Goal: Task Accomplishment & Management: Manage account settings

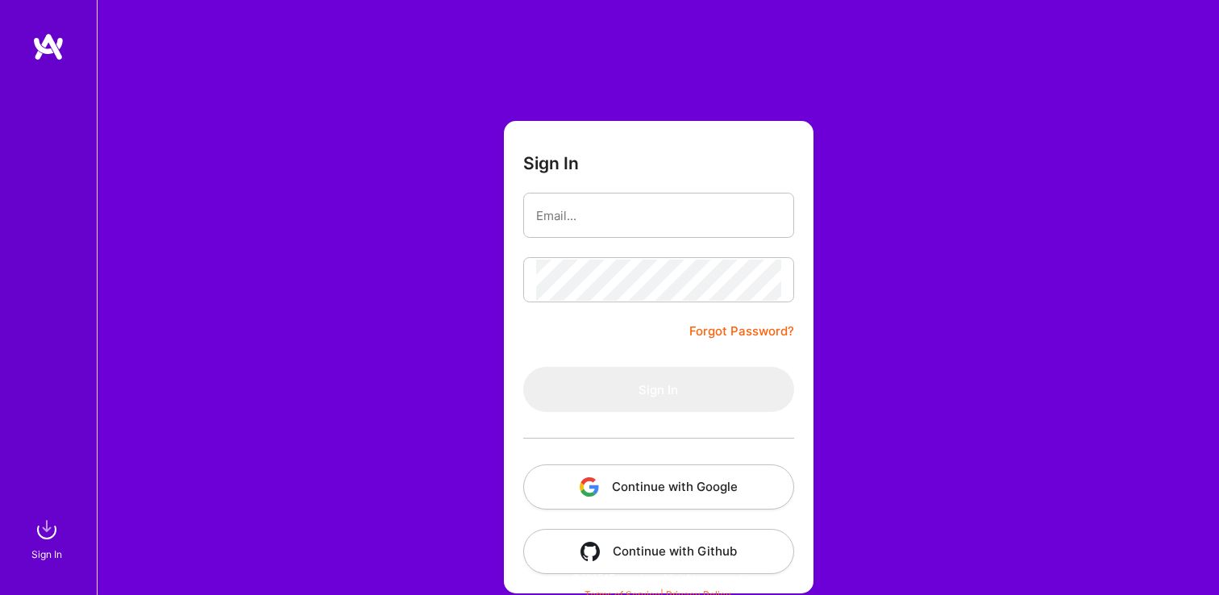
click at [560, 471] on button "Continue with Google" at bounding box center [658, 486] width 271 height 45
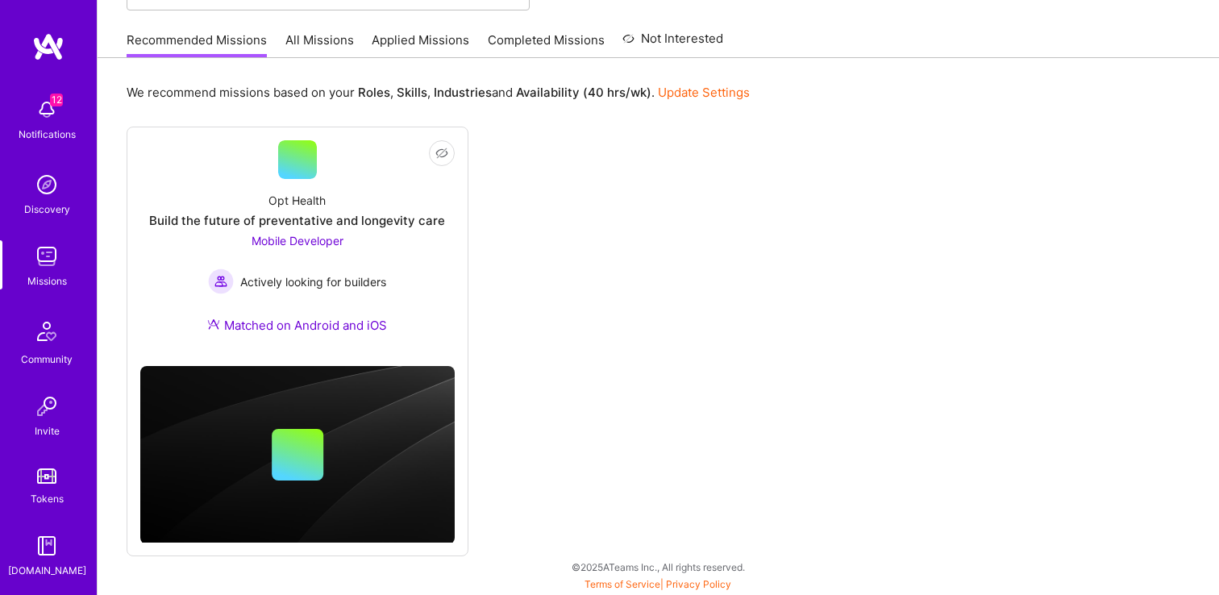
scroll to position [126, 0]
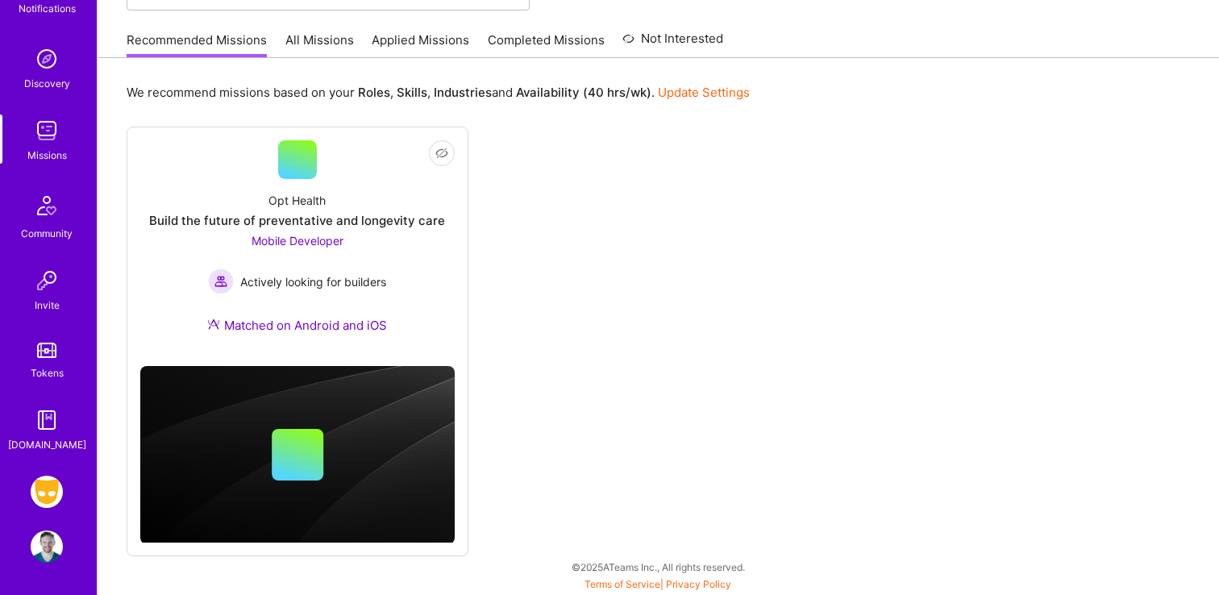
click at [44, 483] on img at bounding box center [47, 492] width 32 height 32
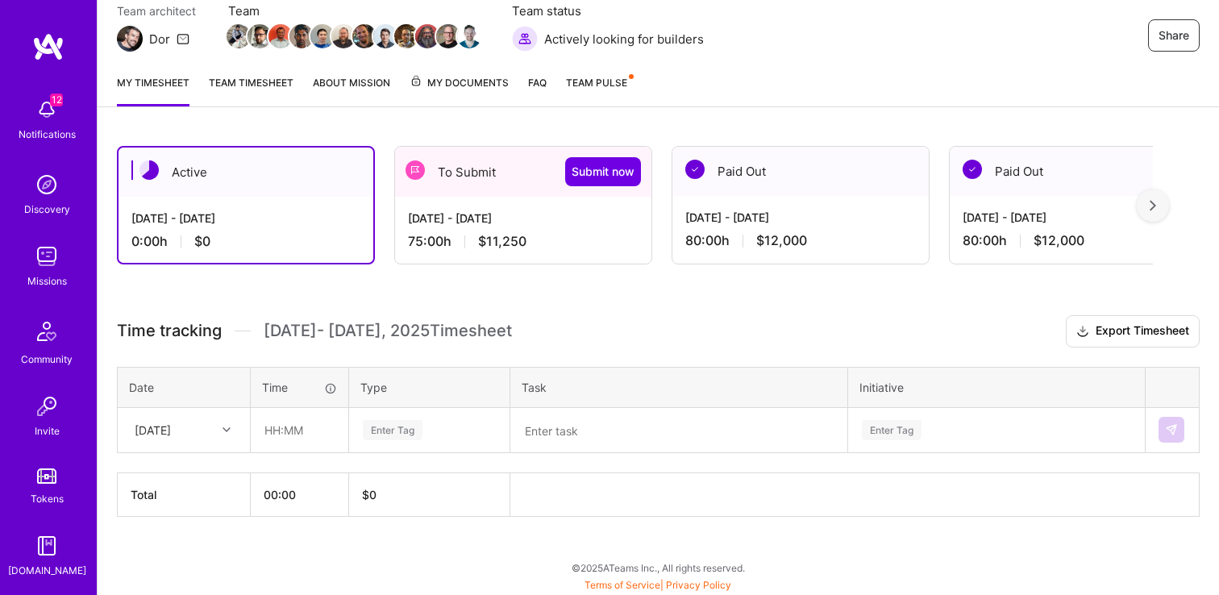
scroll to position [152, 0]
click at [477, 217] on div "[DATE] - [DATE]" at bounding box center [523, 217] width 231 height 17
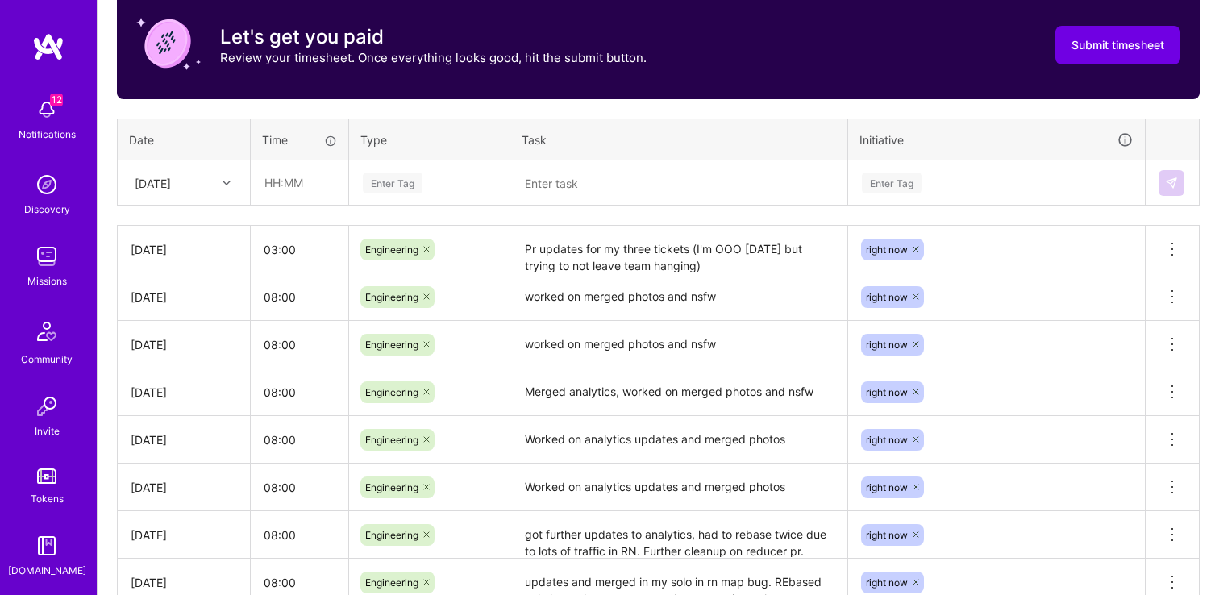
scroll to position [517, 0]
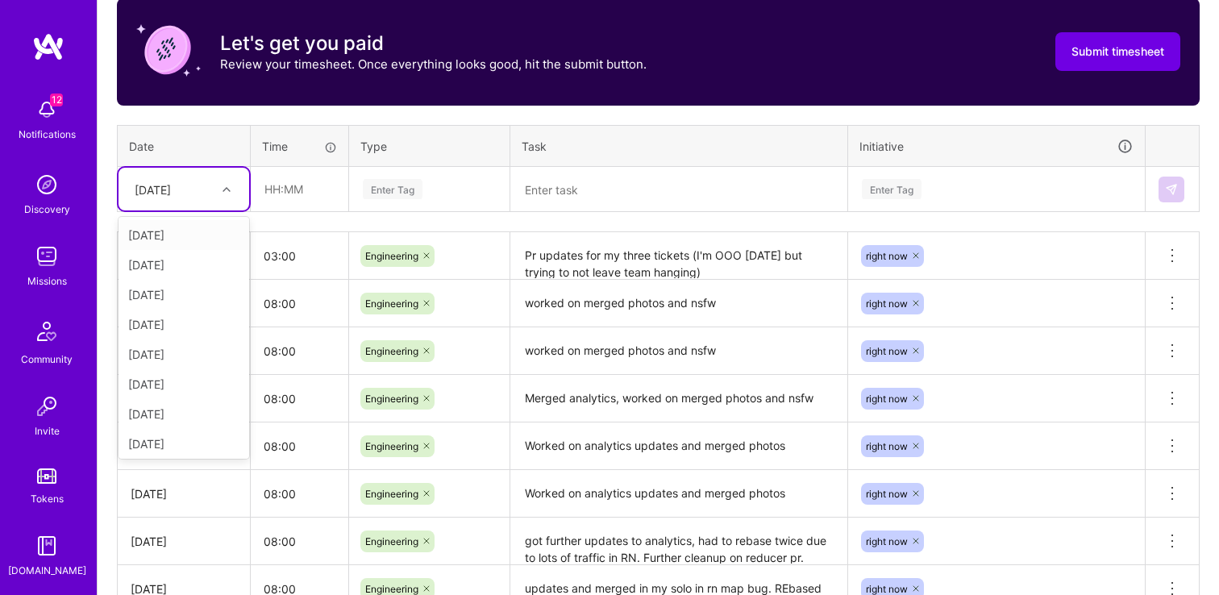
click at [163, 189] on div "[DATE]" at bounding box center [153, 189] width 36 height 17
type input "mon"
click at [160, 269] on div "[DATE]" at bounding box center [183, 265] width 131 height 30
click at [297, 191] on input "text" at bounding box center [299, 189] width 96 height 43
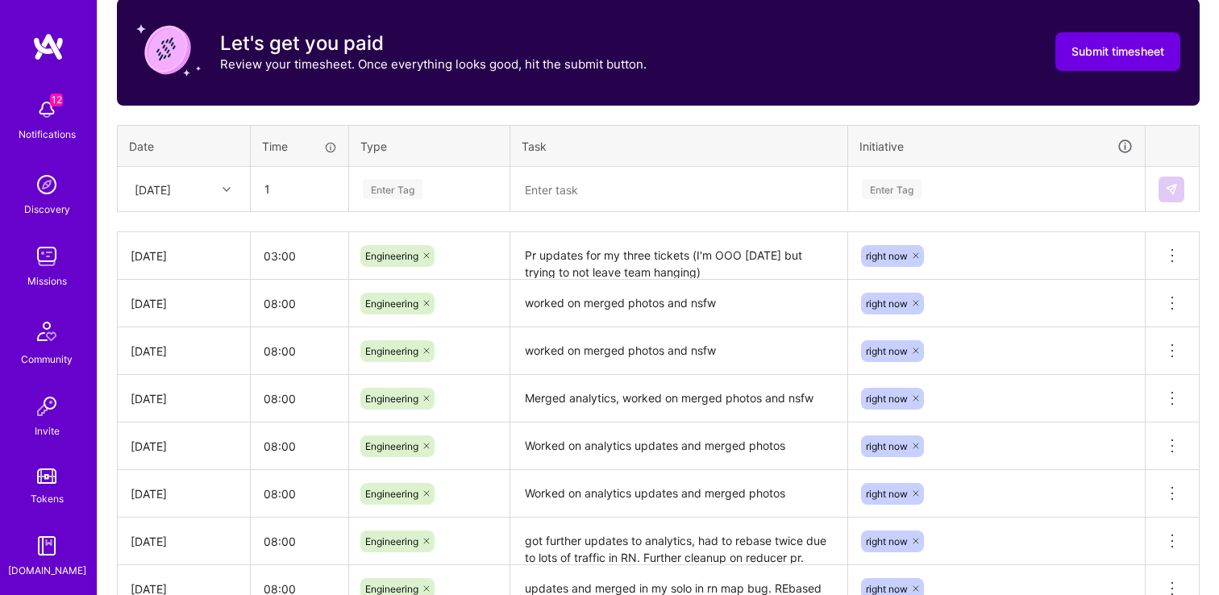
type input "01:00"
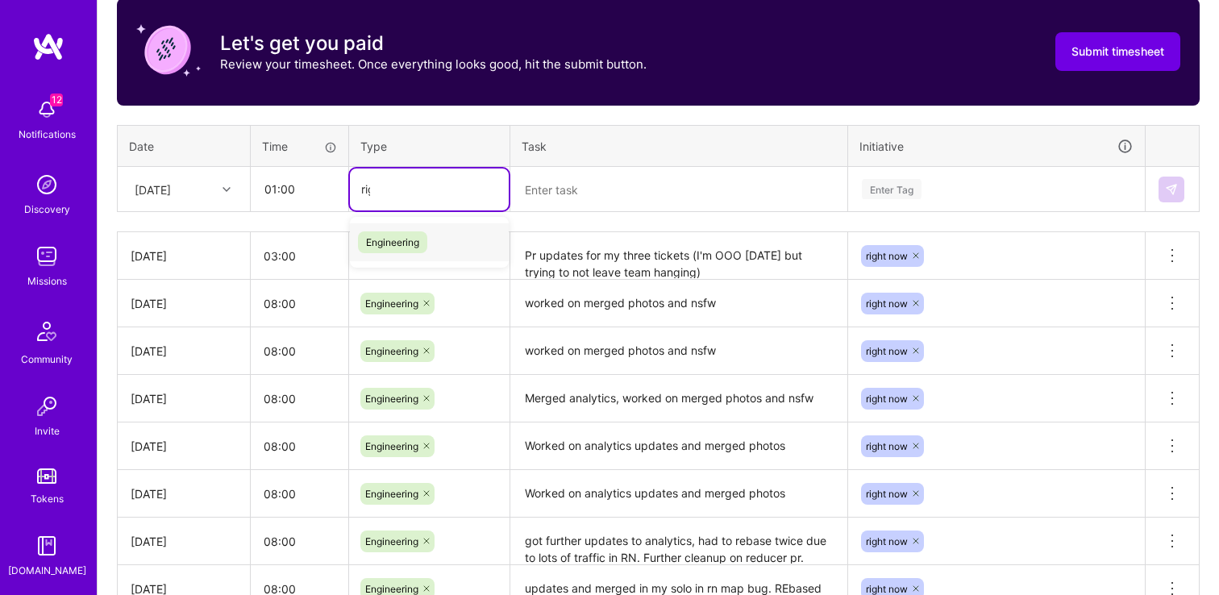
type input "righ"
type input "engi"
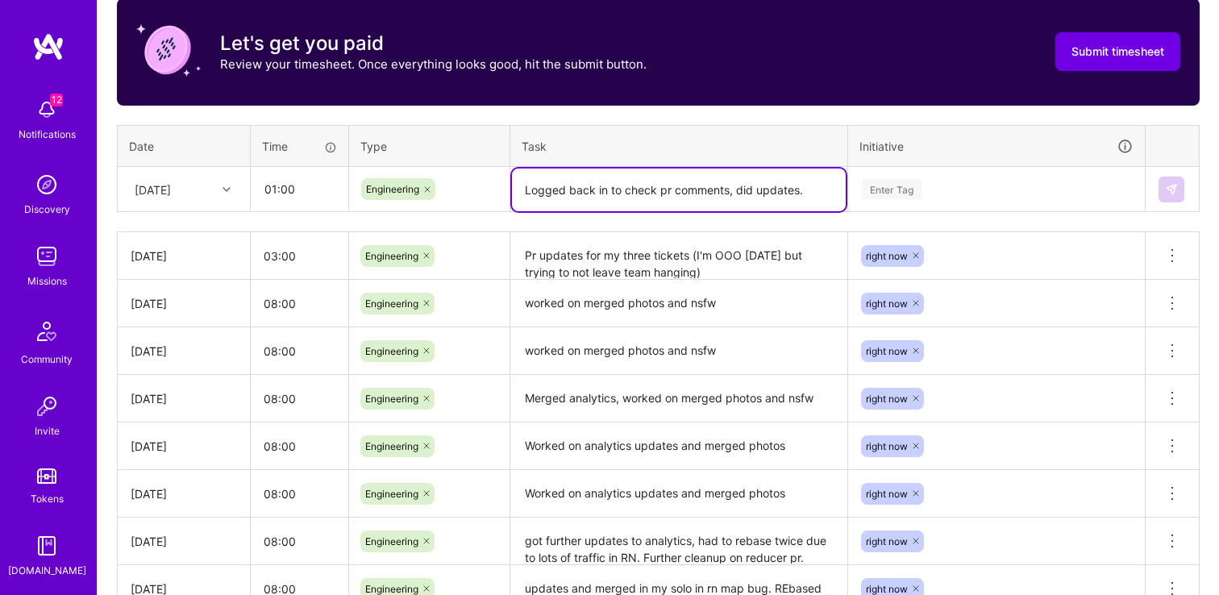
type textarea "Logged back in to check pr comments, did updates."
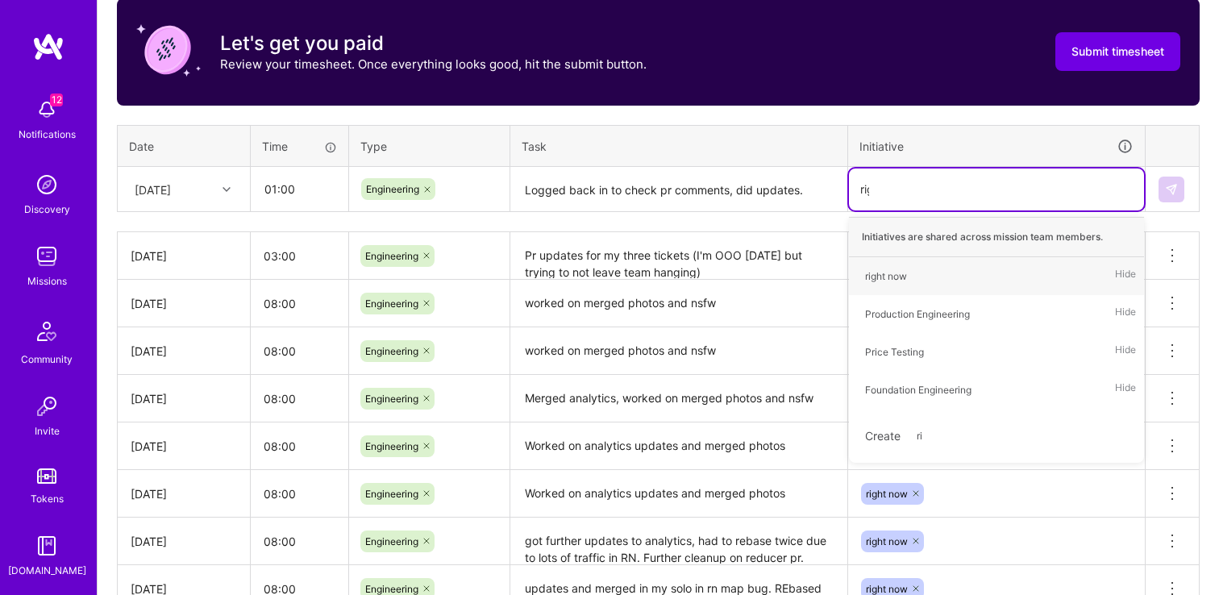
type input "righ"
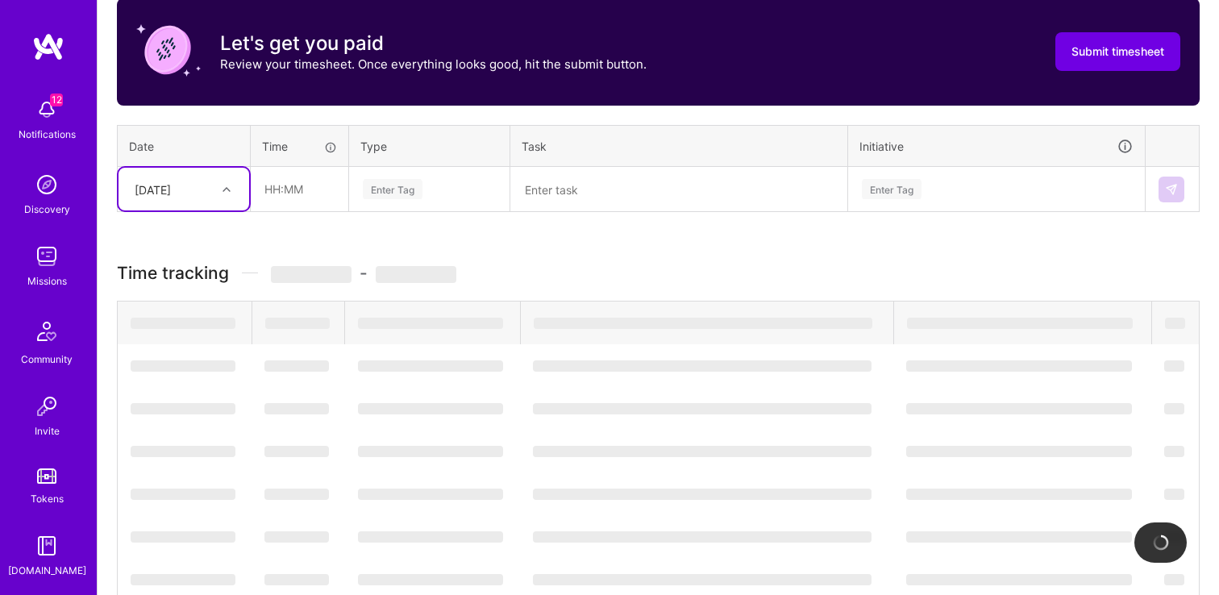
click at [171, 190] on div "[DATE]" at bounding box center [153, 189] width 36 height 17
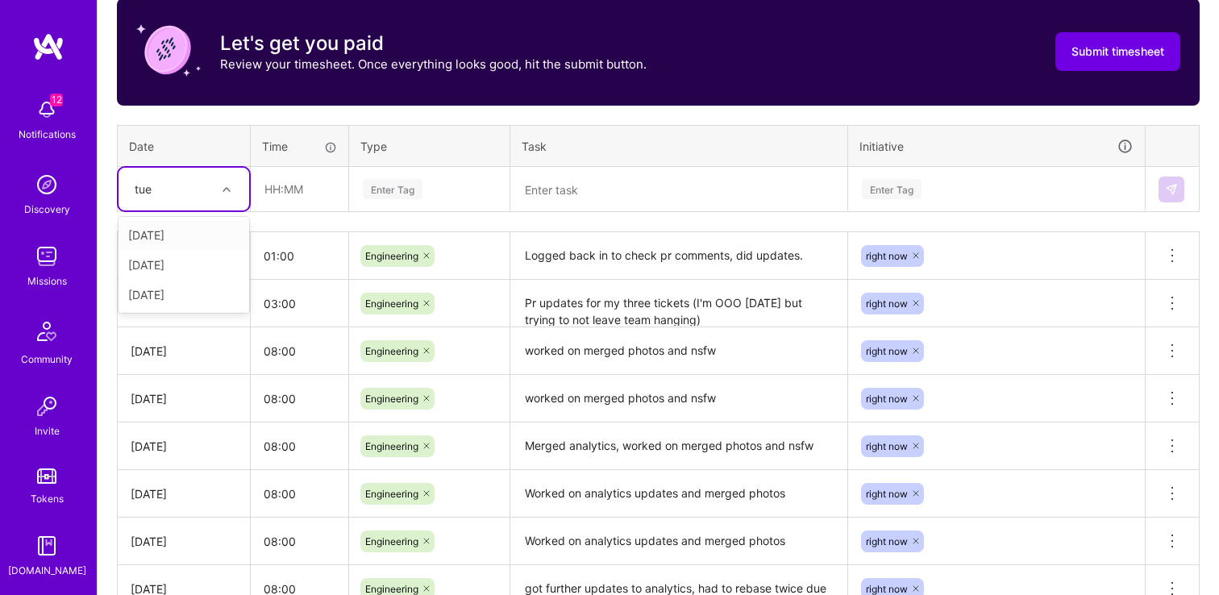
type input "tues"
click at [180, 297] on div "[DATE]" at bounding box center [183, 295] width 131 height 30
type input "03:00"
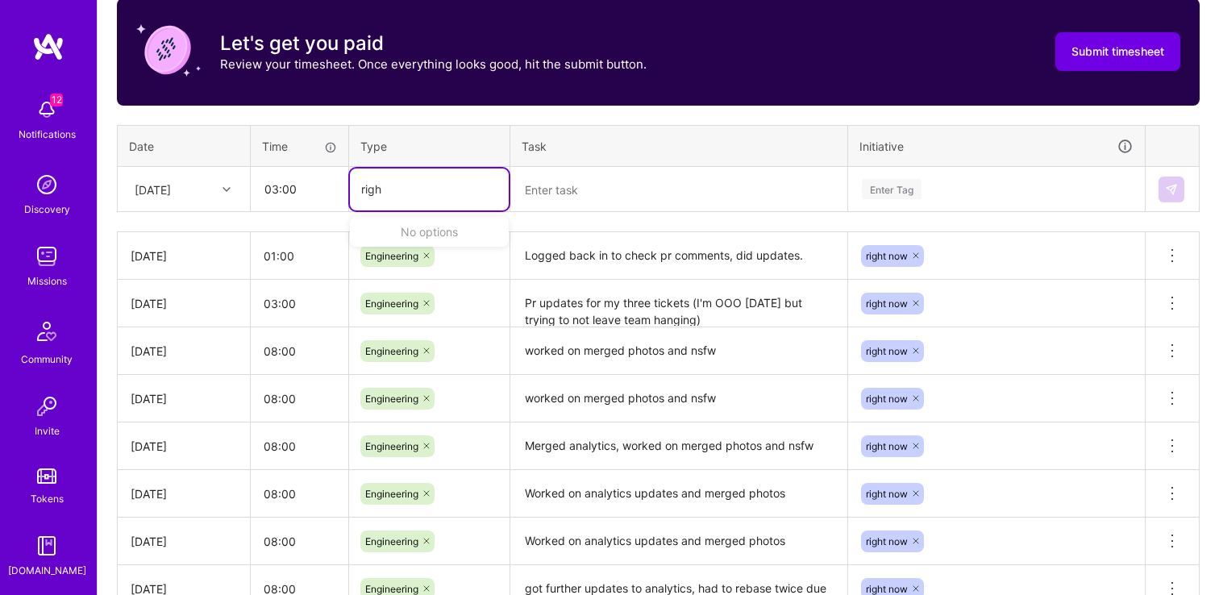
type input "rig"
type input "engi"
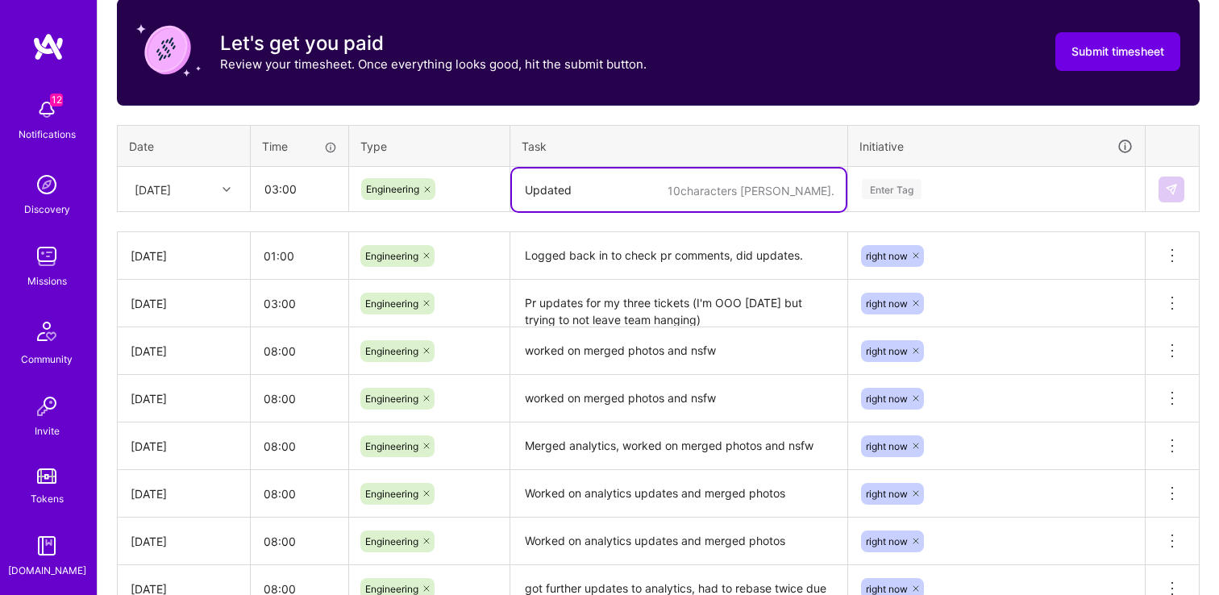
type textarea "Updated"
type textarea "Got"
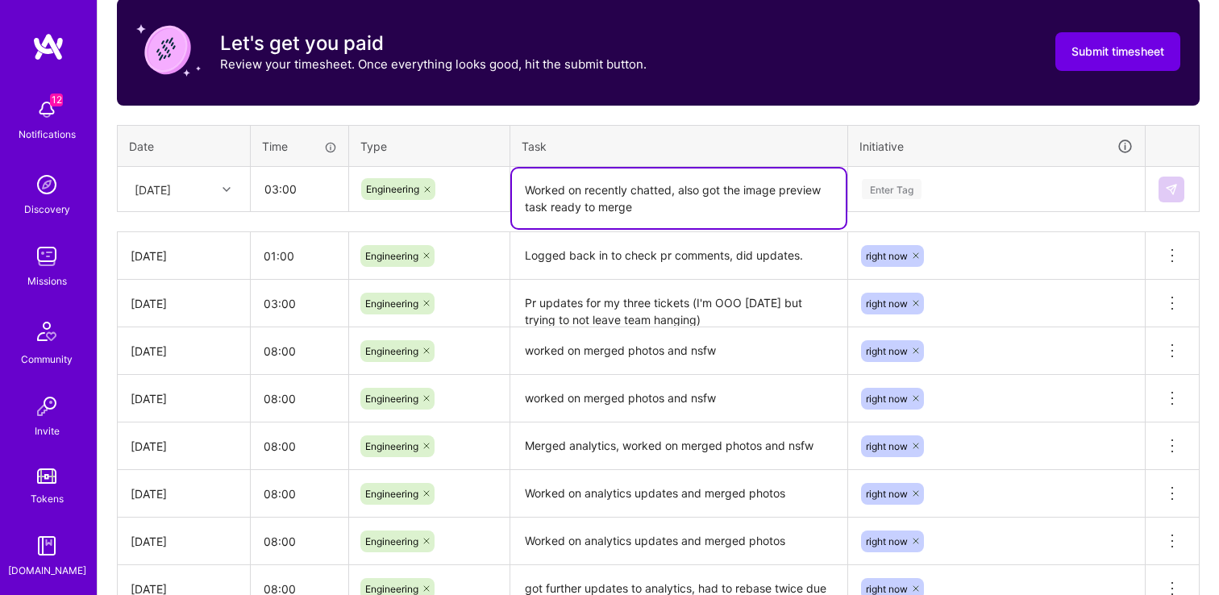
type textarea "Worked on recently chatted, also got the image preview task ready to merge"
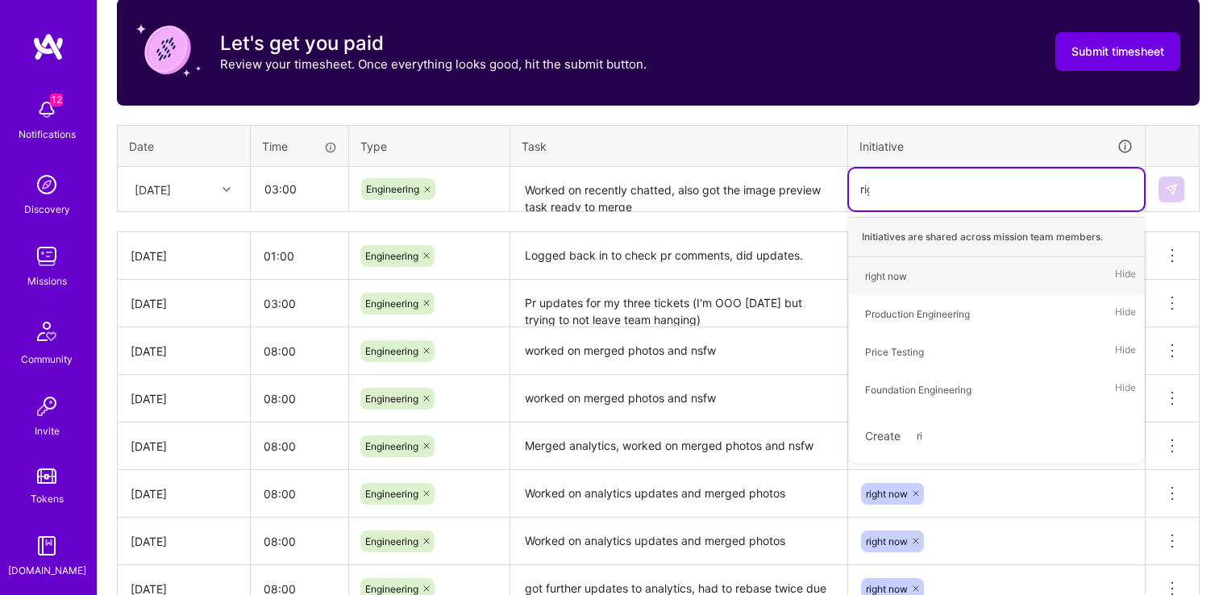
type input "righ"
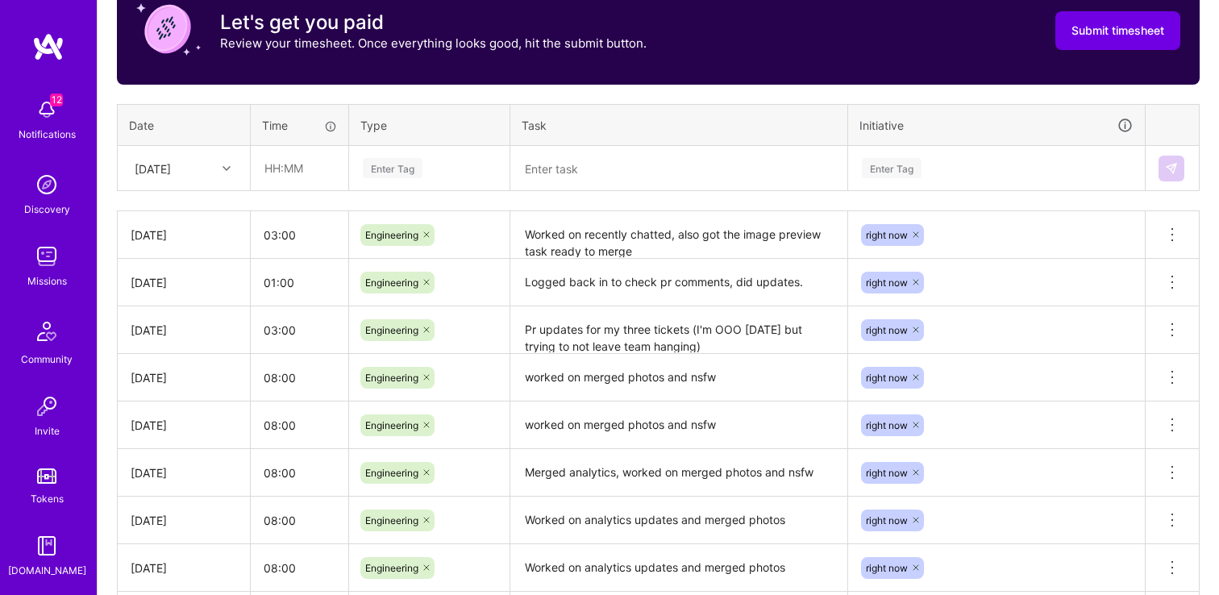
scroll to position [549, 0]
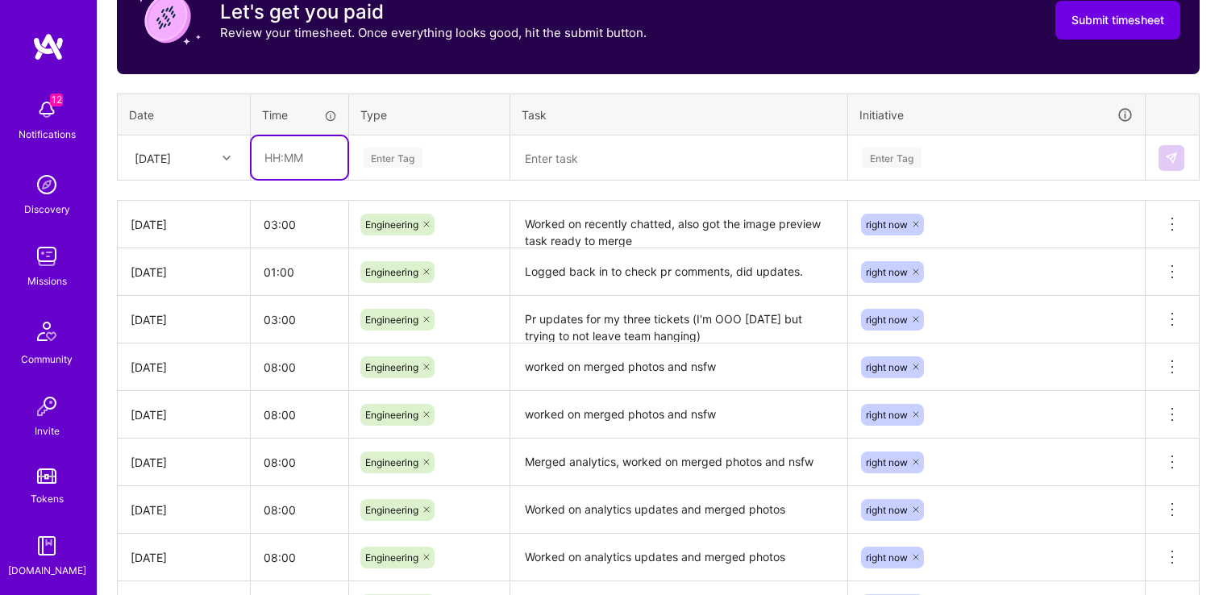
click at [305, 156] on input "text" at bounding box center [299, 157] width 96 height 43
click at [274, 85] on div "Time tracking [DATE] - [DATE] Timesheet Export Timesheet Let's get you paid Rev…" at bounding box center [658, 366] width 1083 height 897
click at [638, 239] on textarea "Worked on recently chatted, also got the image preview task ready to merge" at bounding box center [679, 224] width 334 height 44
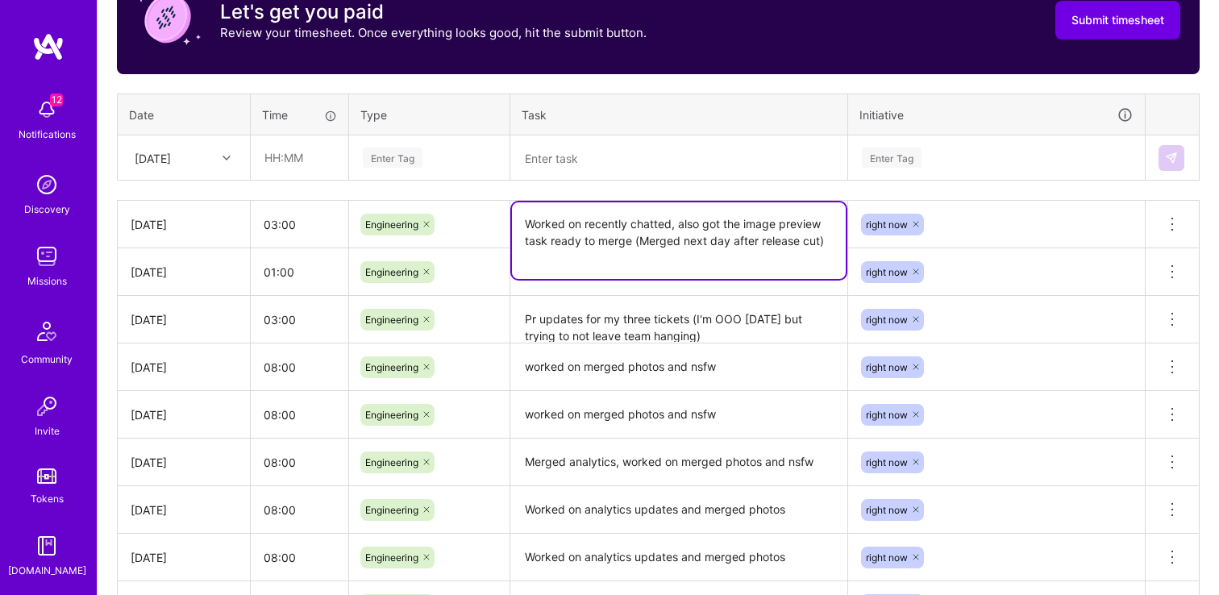
type textarea "Worked on recently chatted, also got the image preview task ready to merge (Mer…"
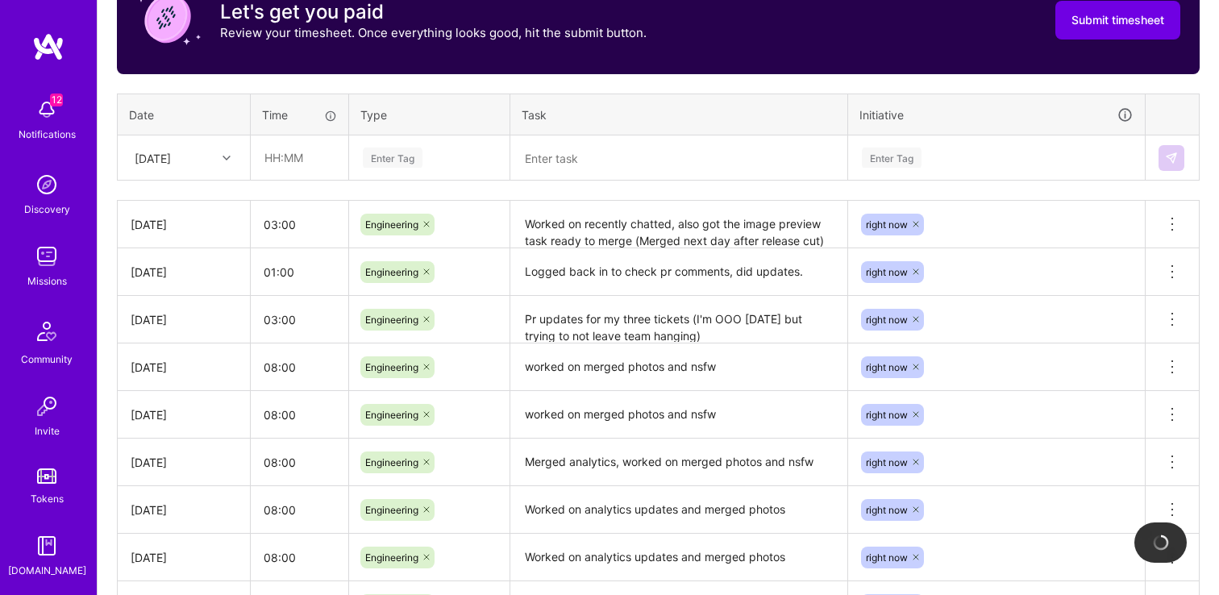
click at [500, 94] on th "Type" at bounding box center [429, 115] width 161 height 42
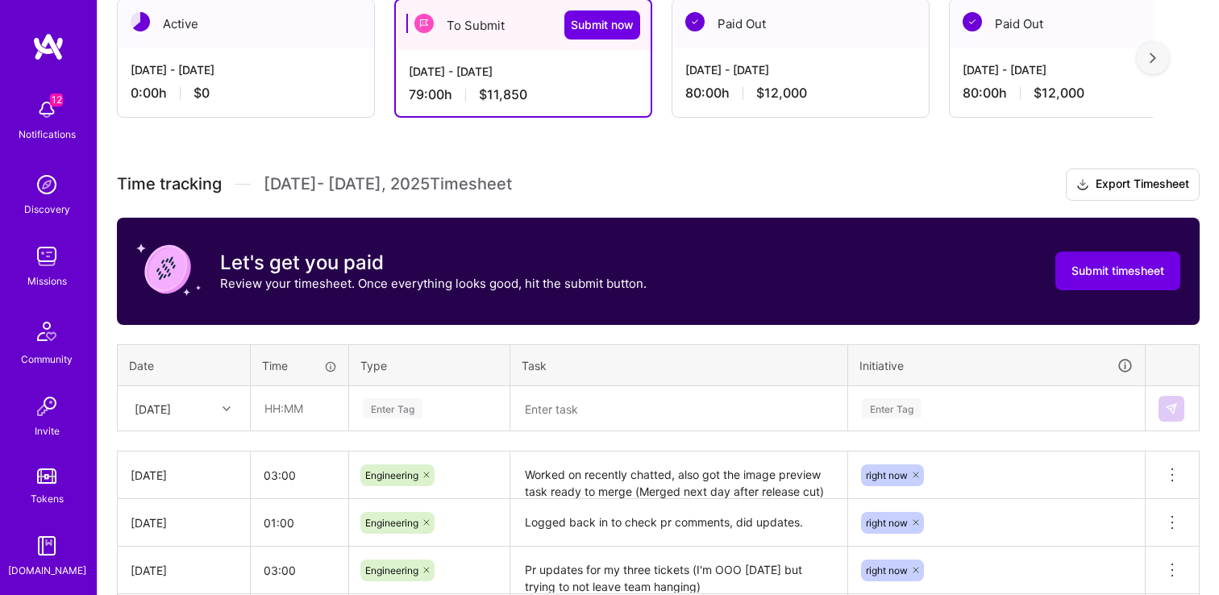
scroll to position [386, 0]
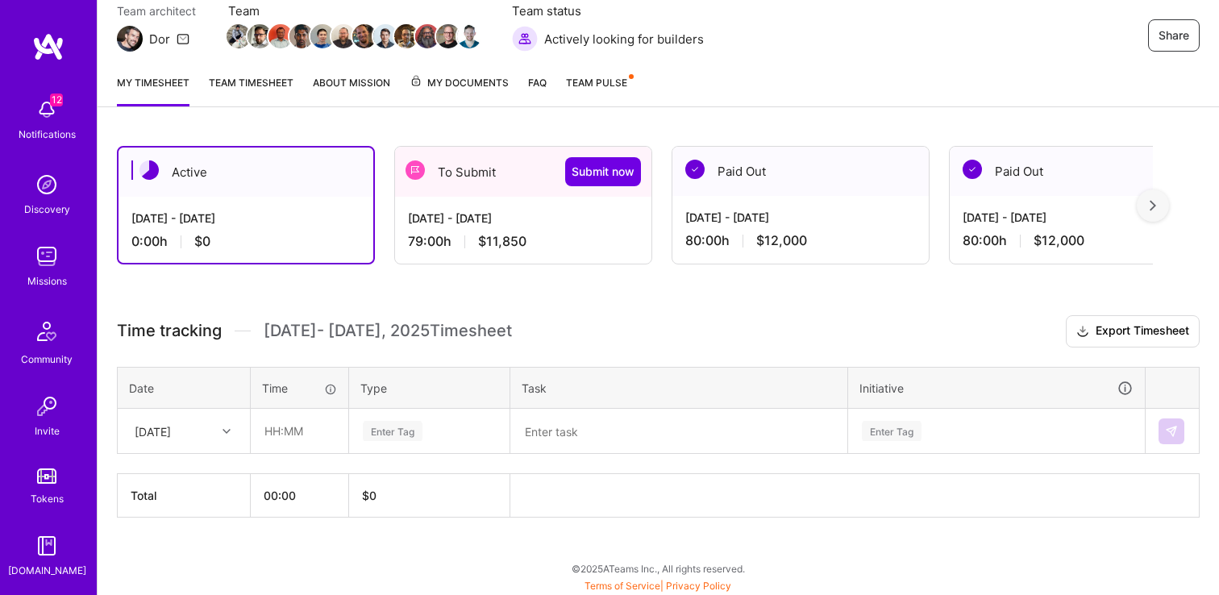
scroll to position [151, 0]
click at [410, 239] on div "79:00 h $11,850" at bounding box center [523, 241] width 231 height 17
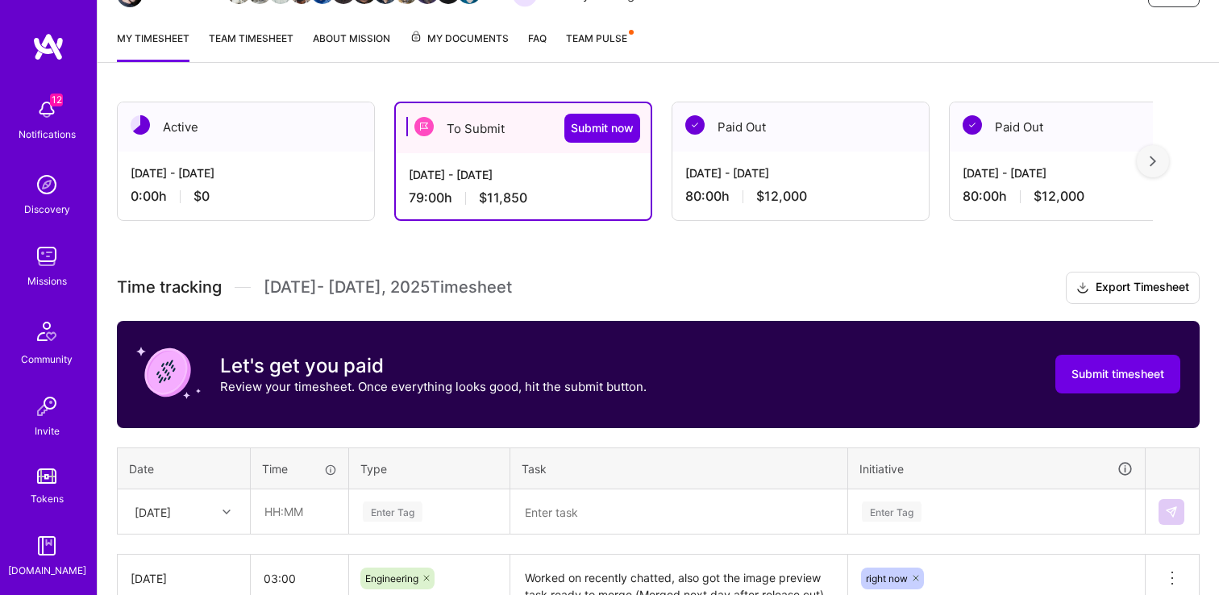
scroll to position [301, 0]
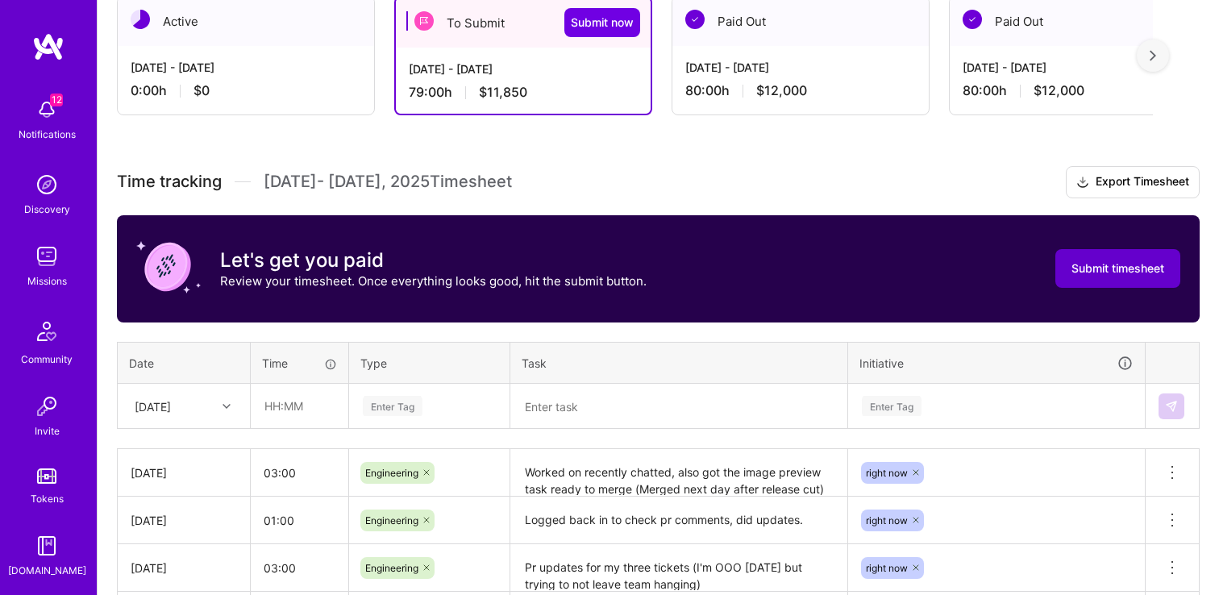
click at [1101, 272] on span "Submit timesheet" at bounding box center [1117, 268] width 93 height 16
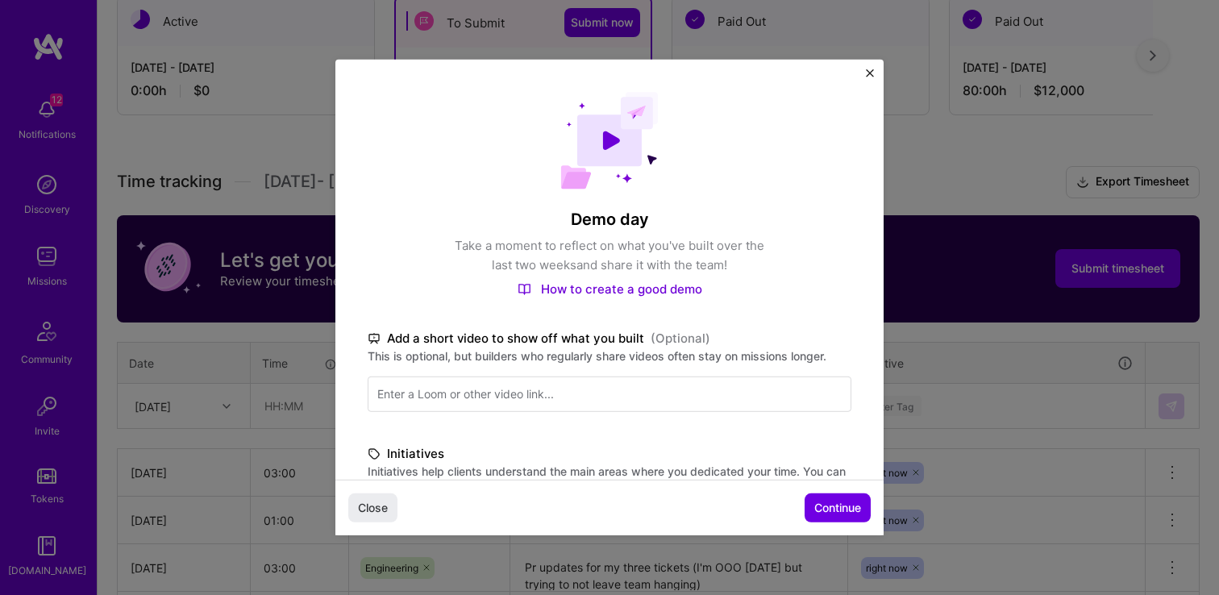
click at [874, 73] on div "Demo day Take a moment to reflect on what you've built over the last two weeks …" at bounding box center [609, 522] width 548 height 925
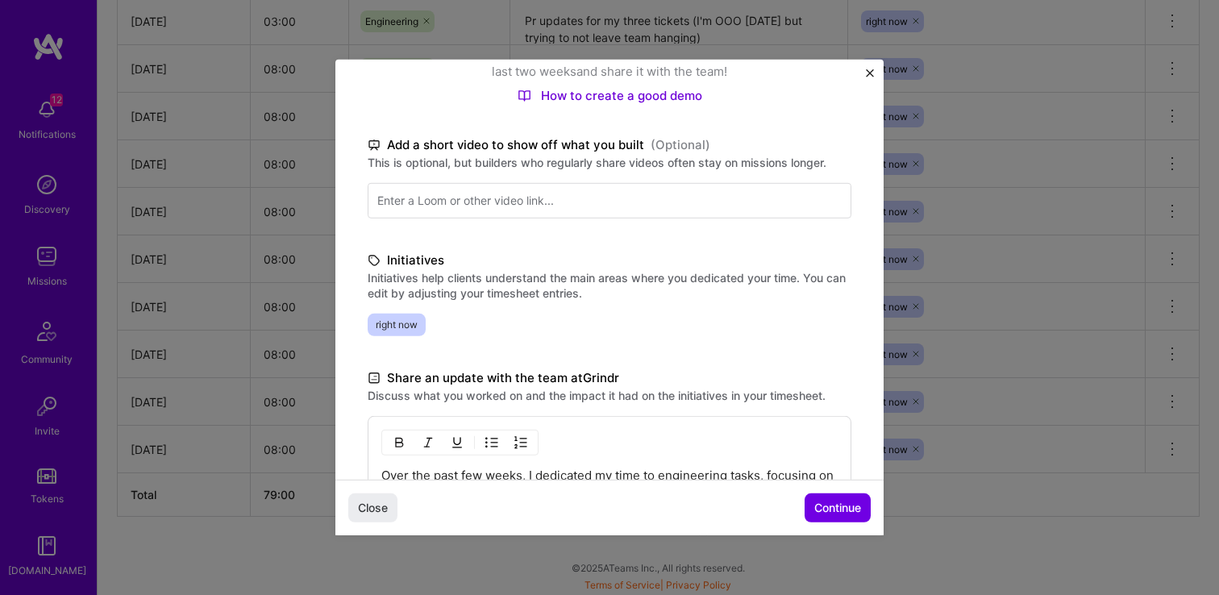
scroll to position [0, 0]
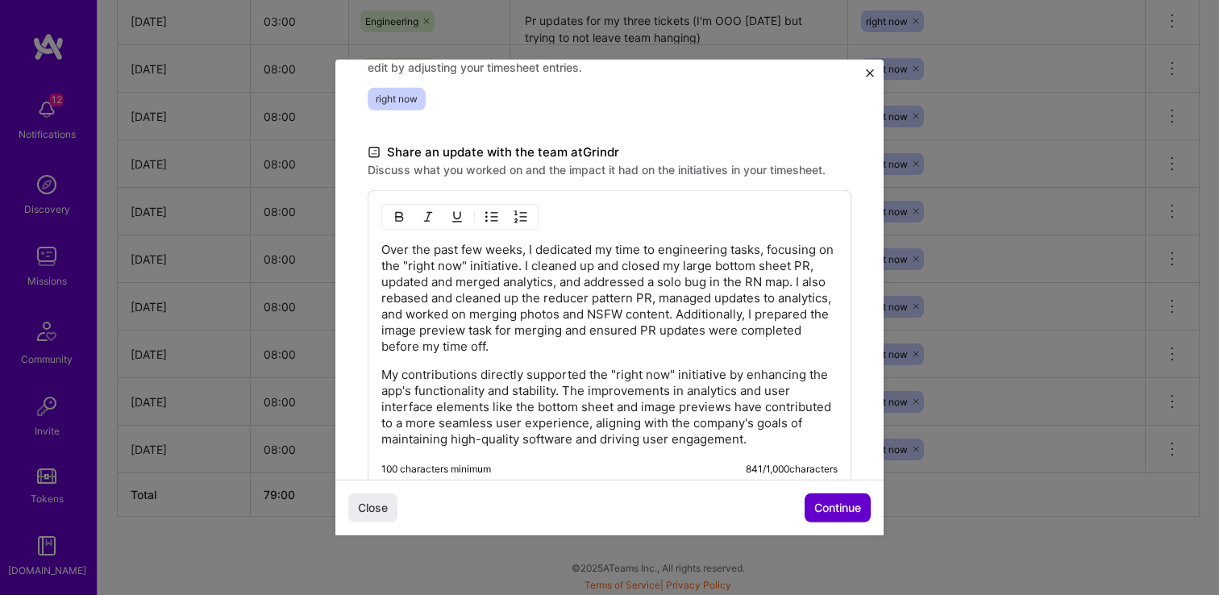
click at [835, 505] on span "Continue" at bounding box center [837, 508] width 47 height 16
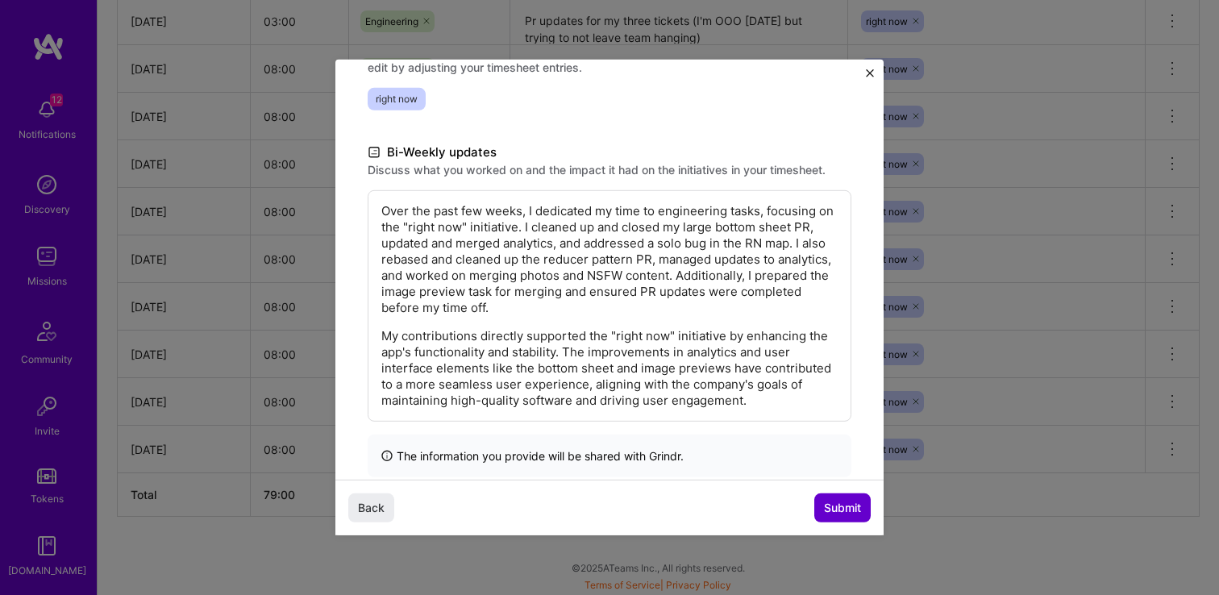
click at [835, 505] on span "Submit" at bounding box center [842, 508] width 37 height 16
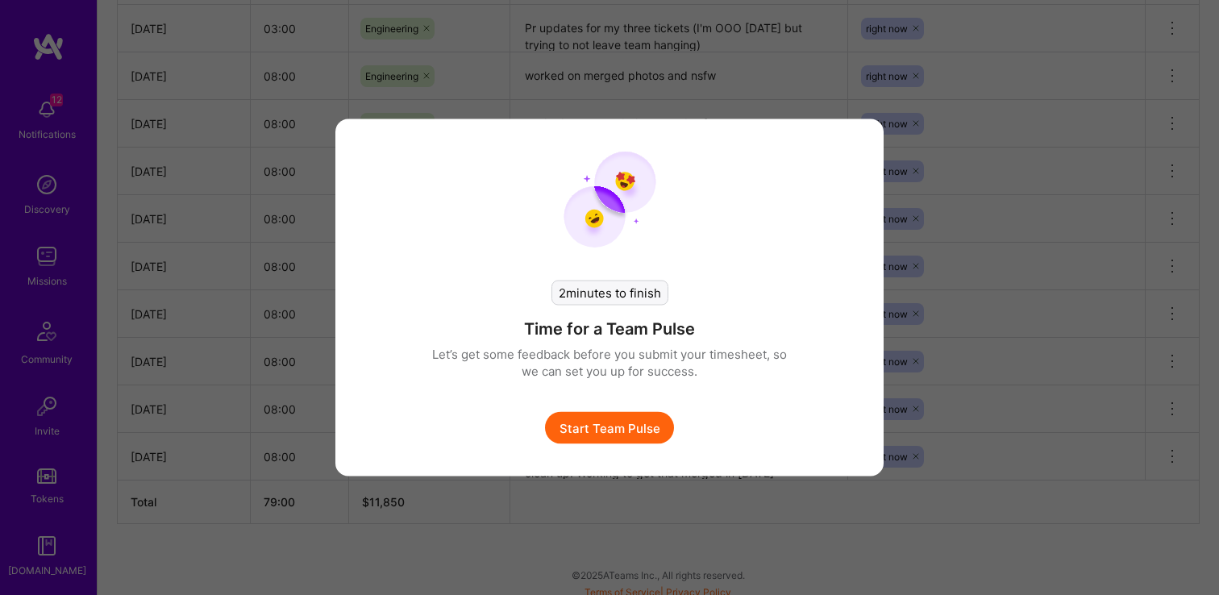
scroll to position [839, 0]
click at [621, 430] on button "Start Team Pulse" at bounding box center [609, 428] width 129 height 32
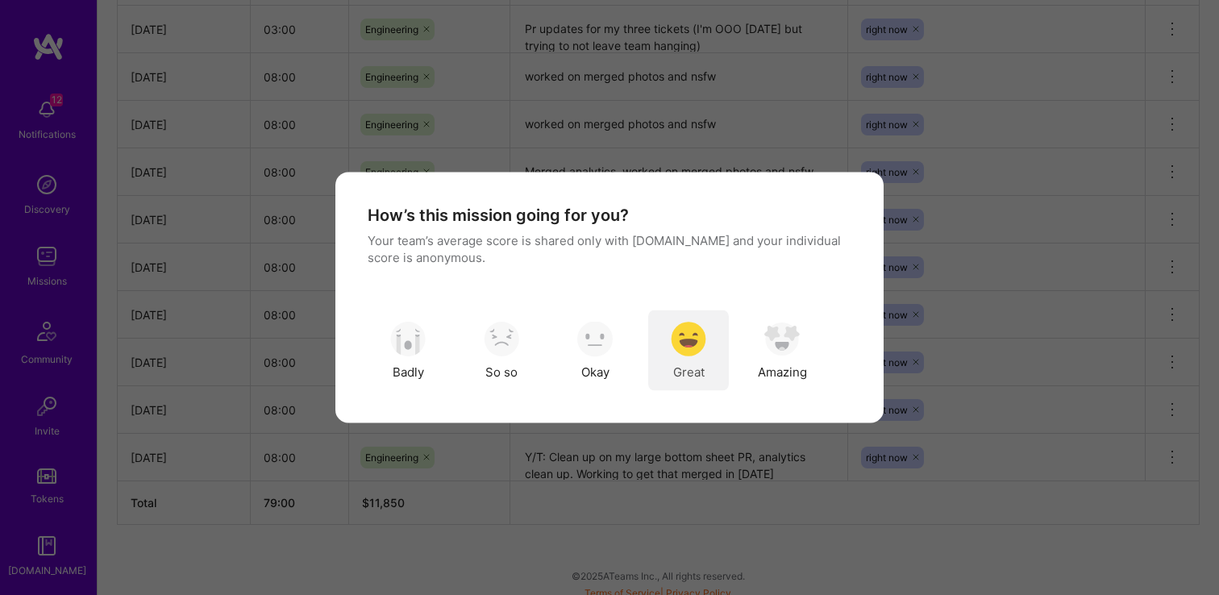
click at [680, 360] on div "Great" at bounding box center [688, 350] width 81 height 81
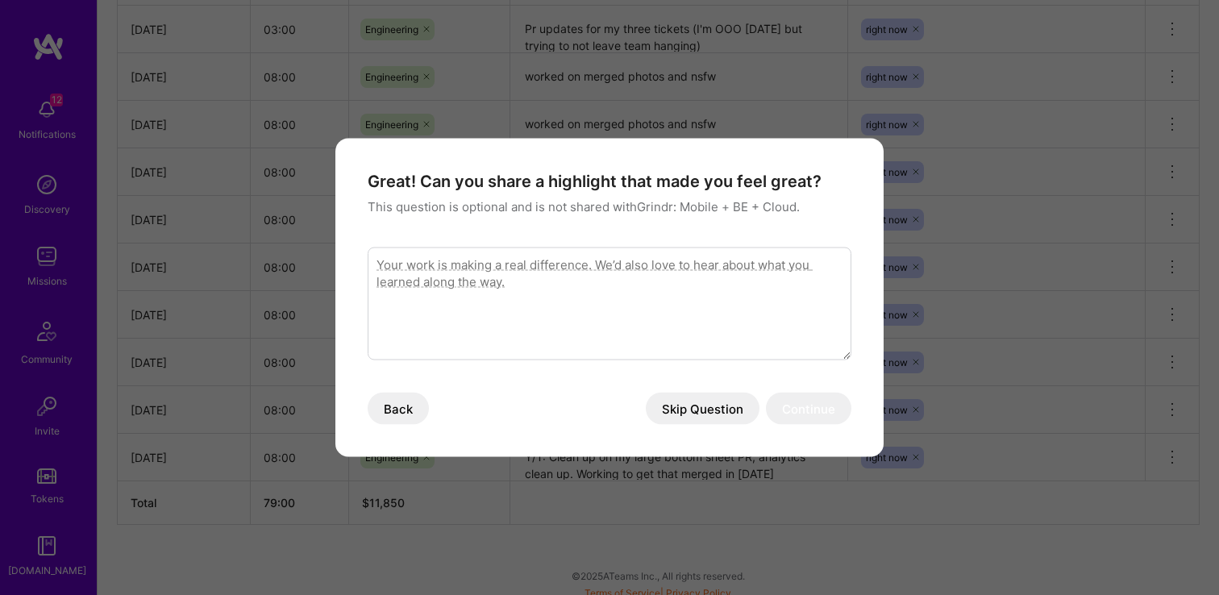
click at [708, 397] on button "Skip Question" at bounding box center [703, 409] width 114 height 32
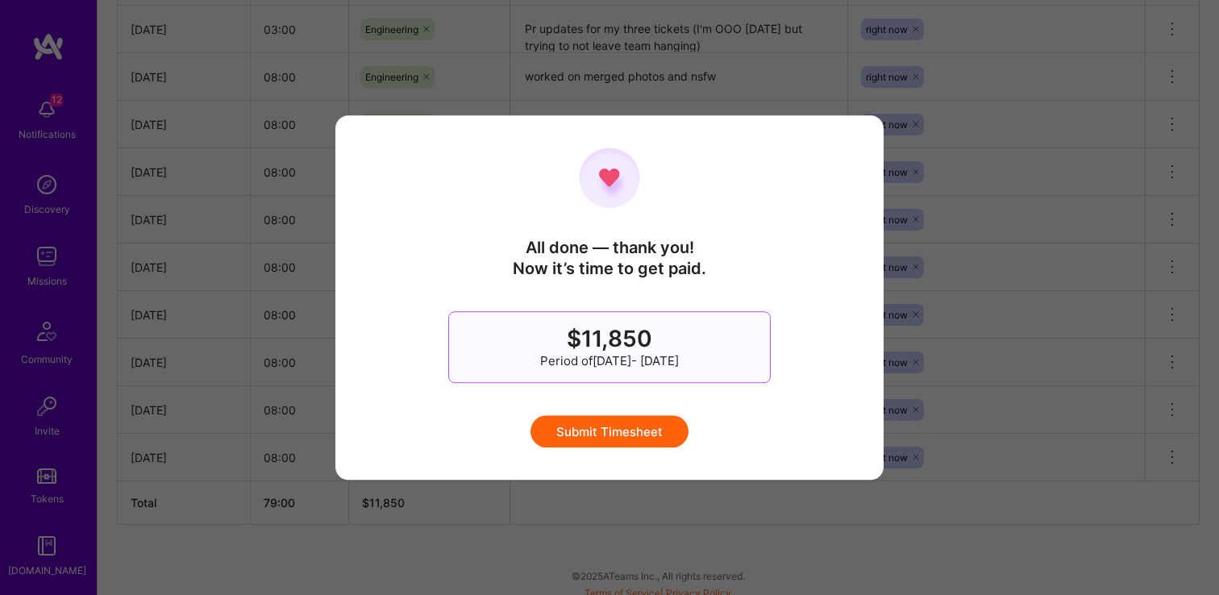
click at [624, 428] on button "Submit Timesheet" at bounding box center [609, 431] width 158 height 32
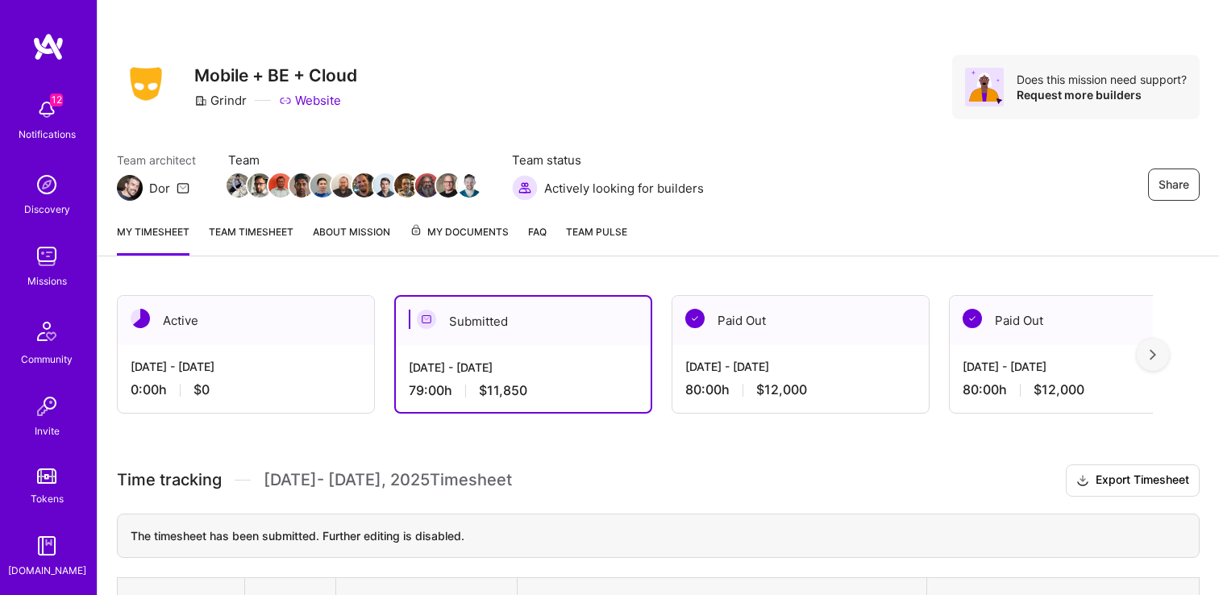
scroll to position [0, 0]
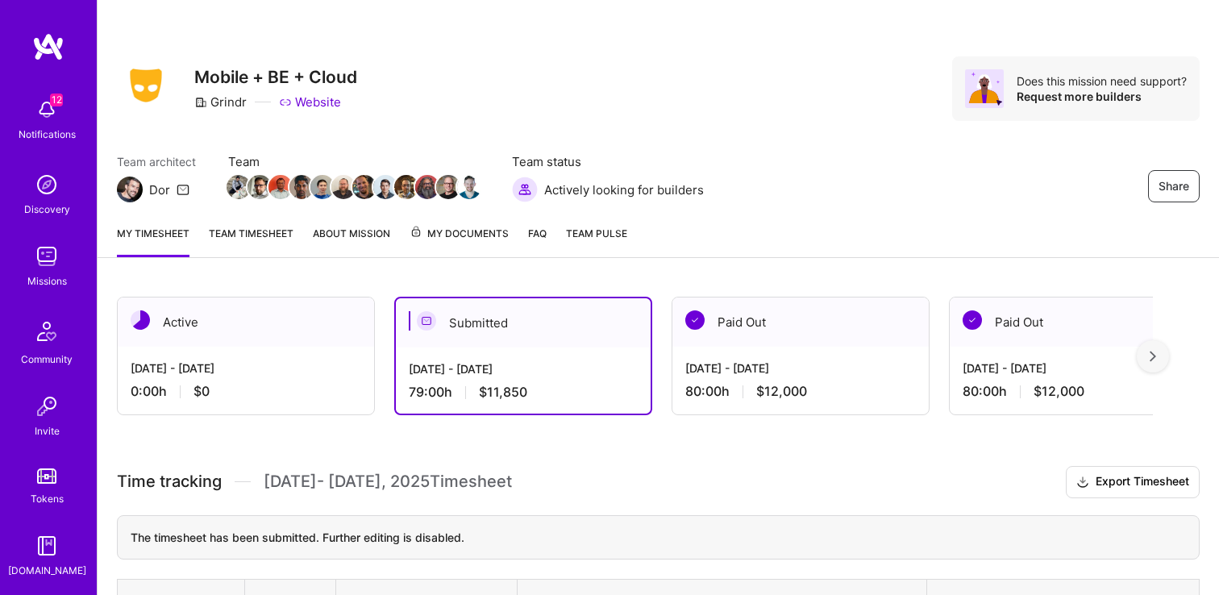
click at [738, 164] on div "Team architect Dor Team Team status Actively looking for builders Share" at bounding box center [658, 177] width 1083 height 49
click at [216, 347] on div "Oct 1 - Oct 15, 2025 0:00 h $0" at bounding box center [246, 380] width 256 height 66
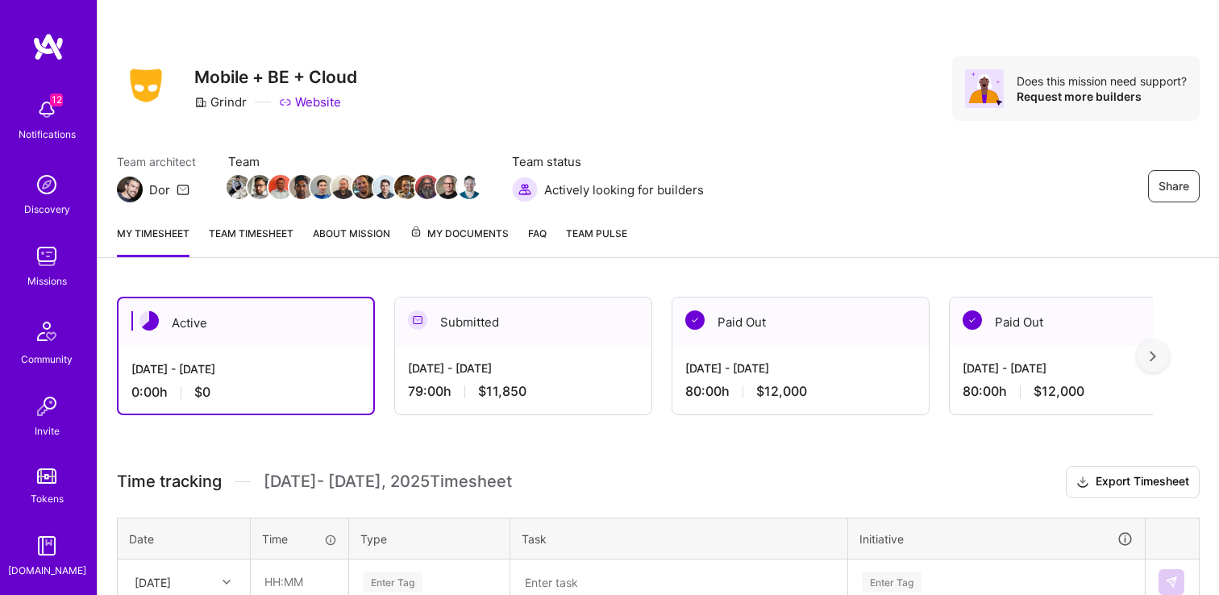
click at [800, 148] on div "Share Mobile + BE + Cloud Grindr Website Does this mission need support? Reques…" at bounding box center [658, 106] width 1121 height 212
